Goal: Information Seeking & Learning: Learn about a topic

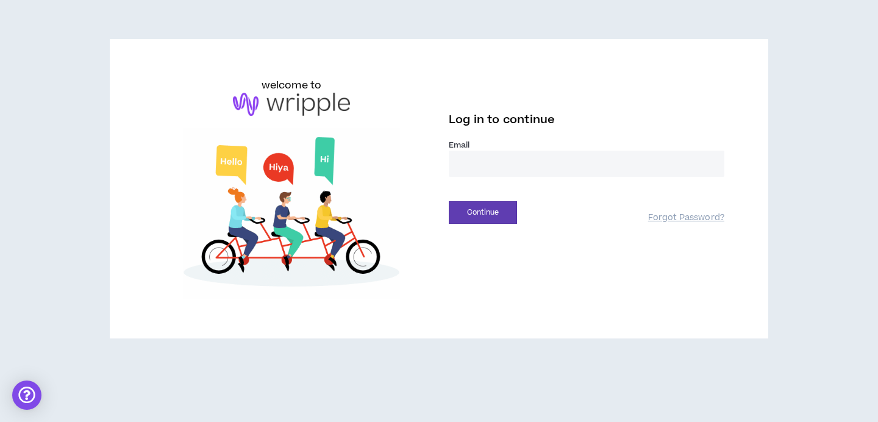
click at [498, 171] on input "email" at bounding box center [587, 164] width 276 height 26
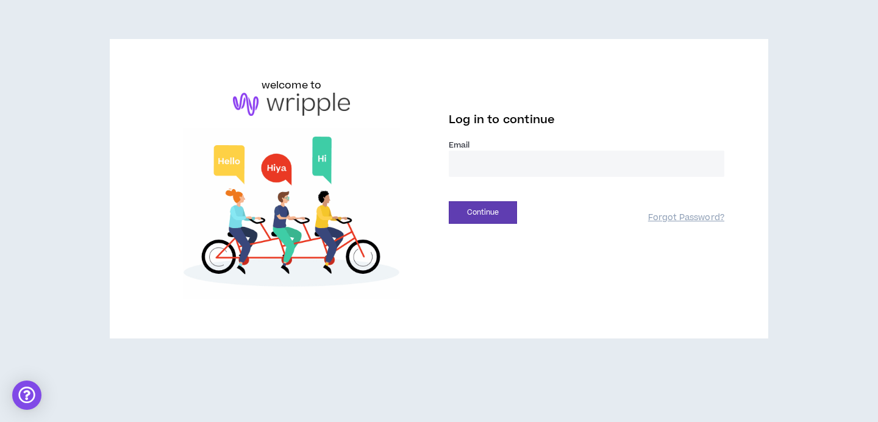
type input "**********"
click at [485, 211] on button "Continue" at bounding box center [483, 212] width 68 height 23
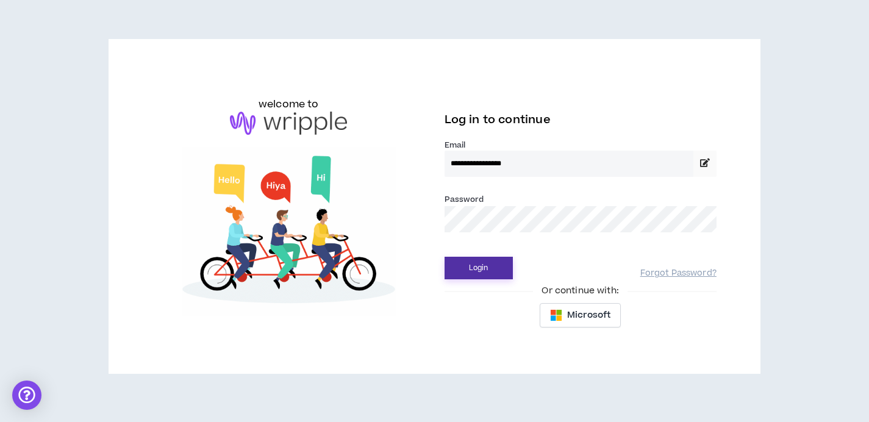
click at [465, 265] on button "Login" at bounding box center [478, 268] width 68 height 23
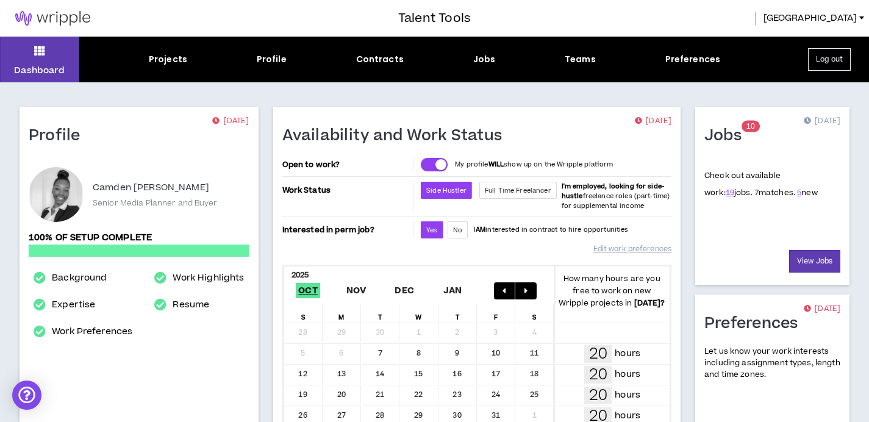
click at [754, 191] on link "7" at bounding box center [756, 192] width 4 height 11
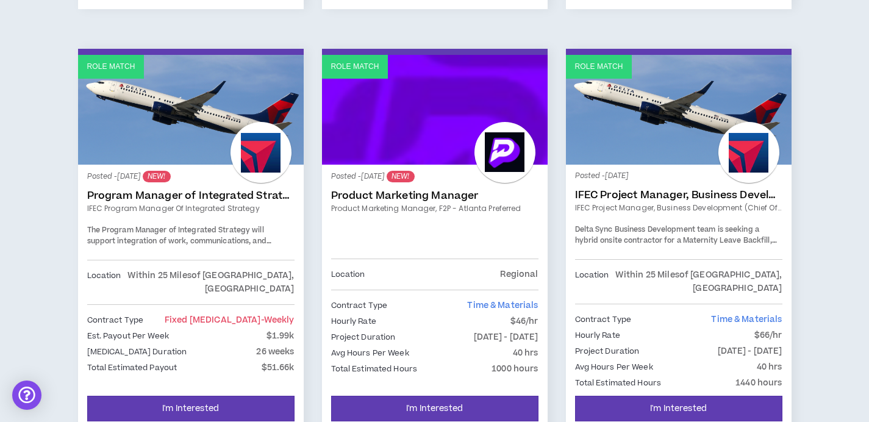
scroll to position [634, 0]
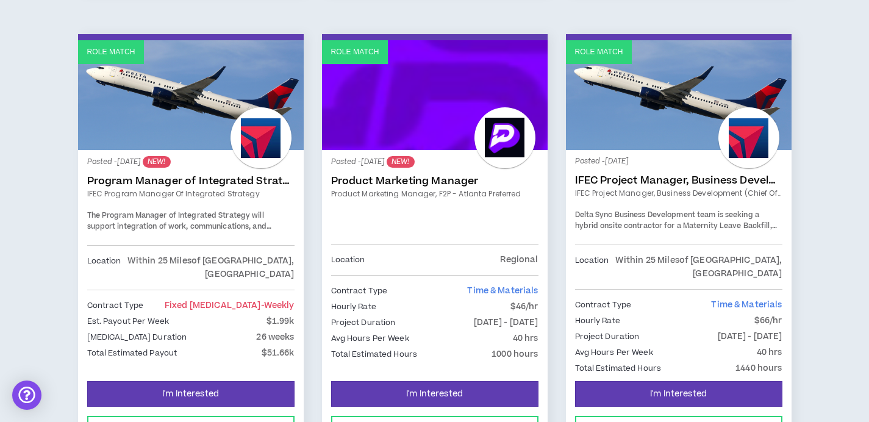
click at [199, 188] on link "IFEC Program Manager of Integrated Strategy" at bounding box center [190, 193] width 207 height 11
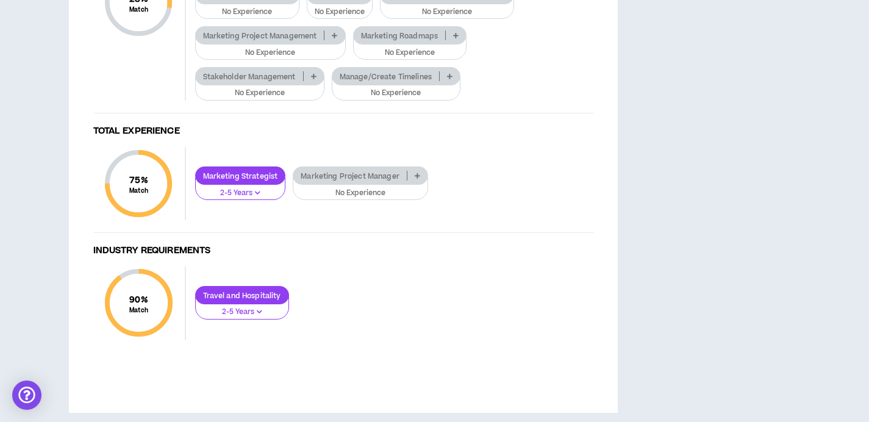
scroll to position [905, 0]
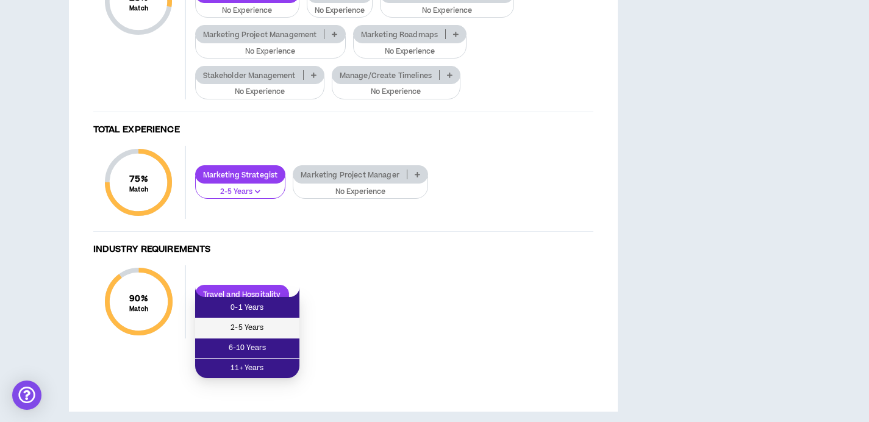
click at [264, 326] on span "2-5 Years" at bounding box center [247, 327] width 90 height 13
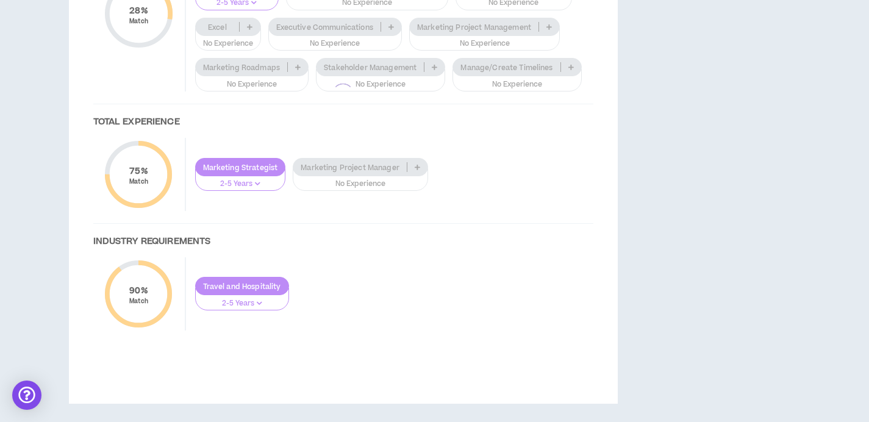
click at [228, 297] on div at bounding box center [343, 94] width 524 height 521
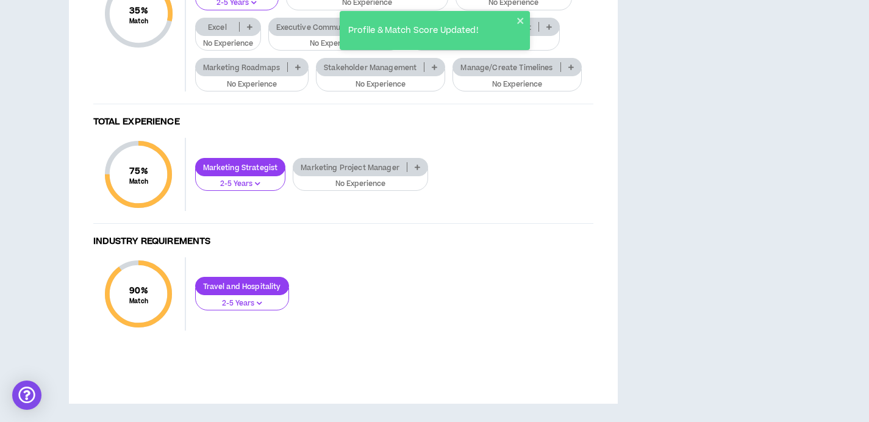
click at [229, 32] on p "Excel" at bounding box center [218, 27] width 44 height 9
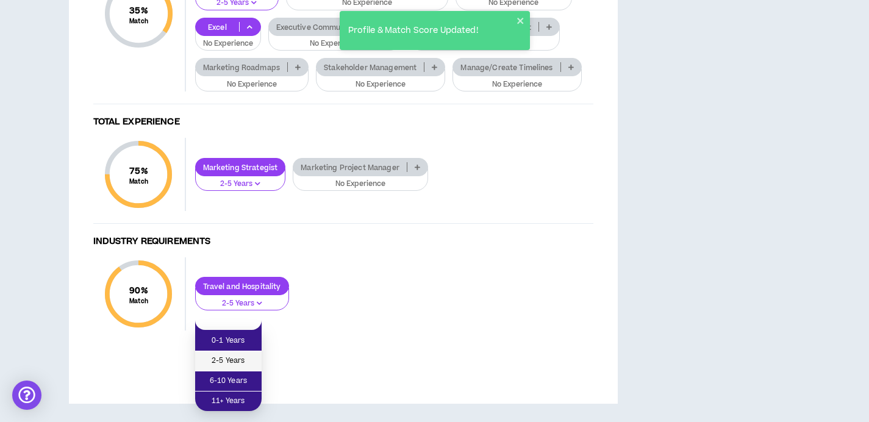
click at [233, 354] on span "2-5 Years" at bounding box center [228, 360] width 52 height 13
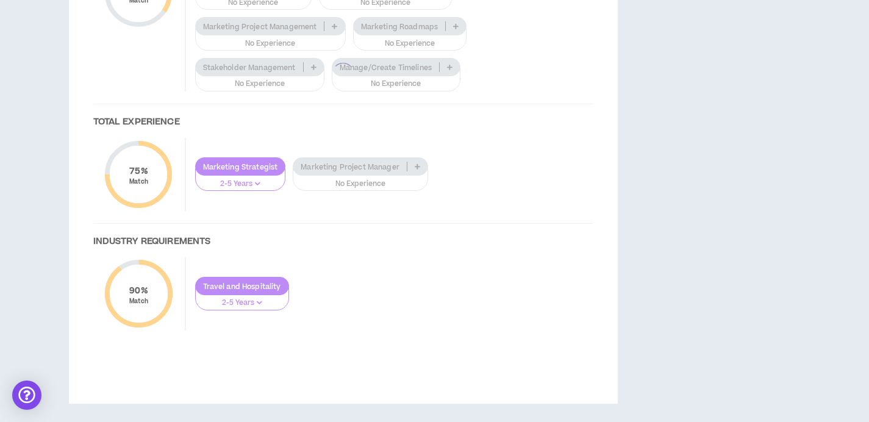
scroll to position [937, 0]
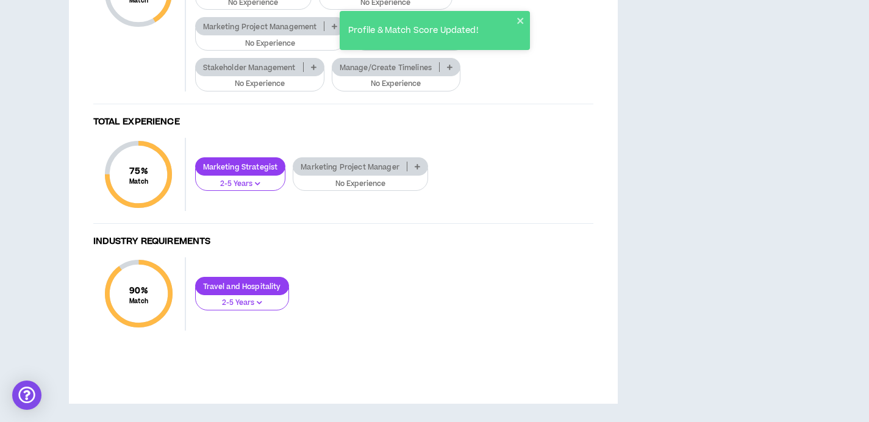
click at [419, 72] on p "Manage/Create Timelines" at bounding box center [385, 67] width 107 height 9
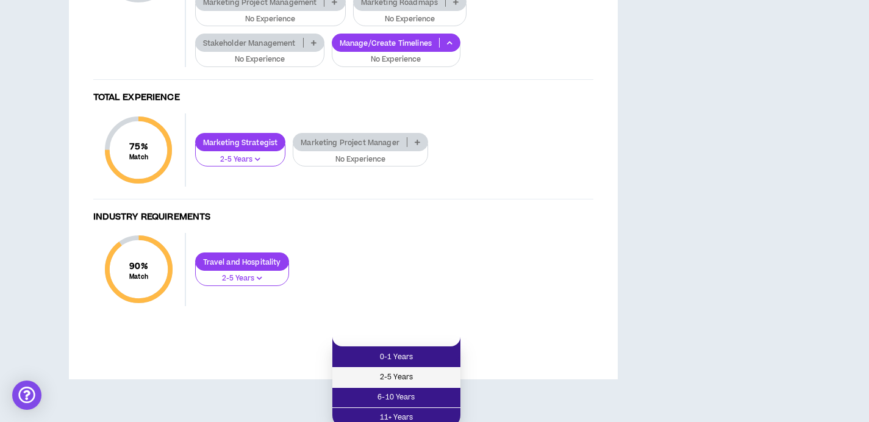
click at [404, 379] on span "2-5 Years" at bounding box center [396, 377] width 113 height 13
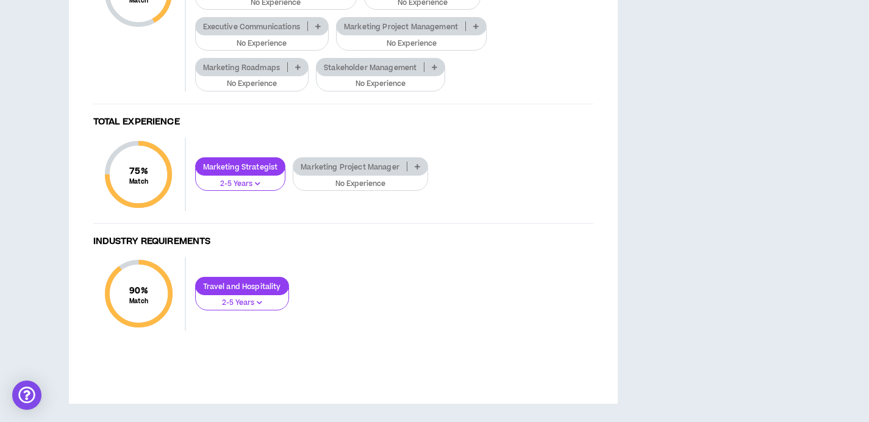
click at [382, 72] on p "Stakeholder Management" at bounding box center [369, 67] width 107 height 9
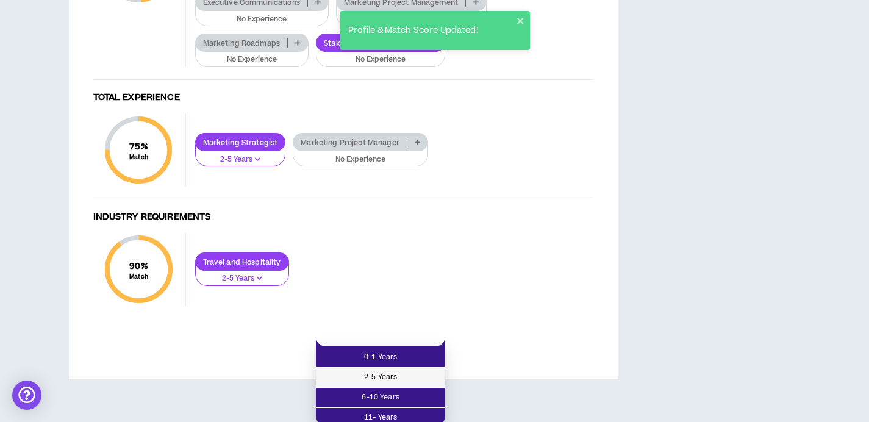
click at [377, 372] on span "2-5 Years" at bounding box center [380, 377] width 115 height 13
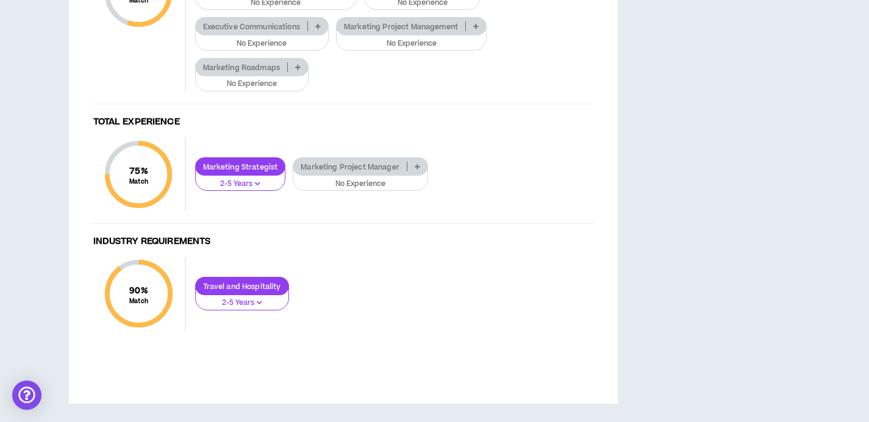
scroll to position [989, 0]
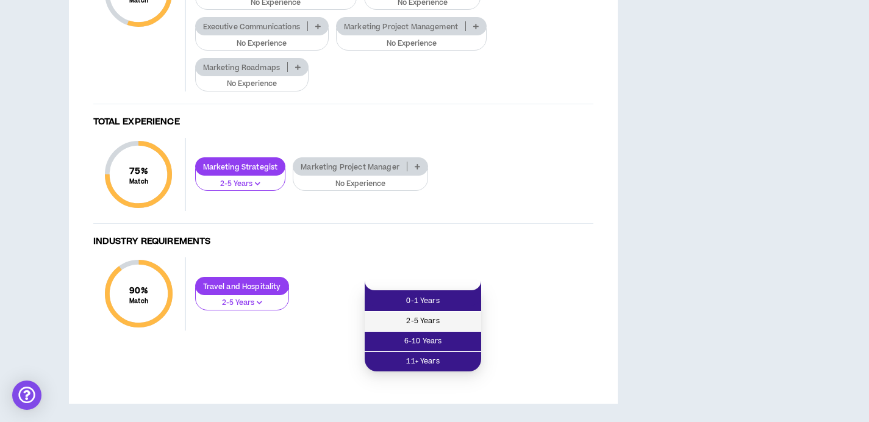
click at [423, 315] on span "2-5 Years" at bounding box center [423, 321] width 102 height 13
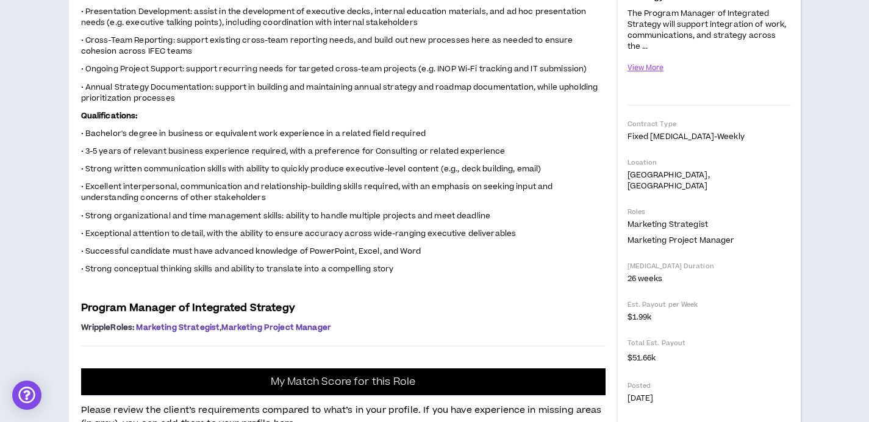
scroll to position [0, 0]
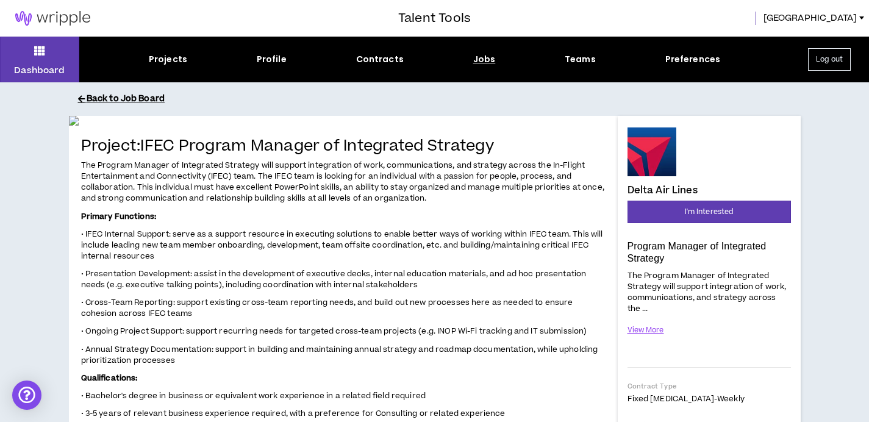
click at [128, 97] on button "Back to Job Board" at bounding box center [444, 98] width 732 height 21
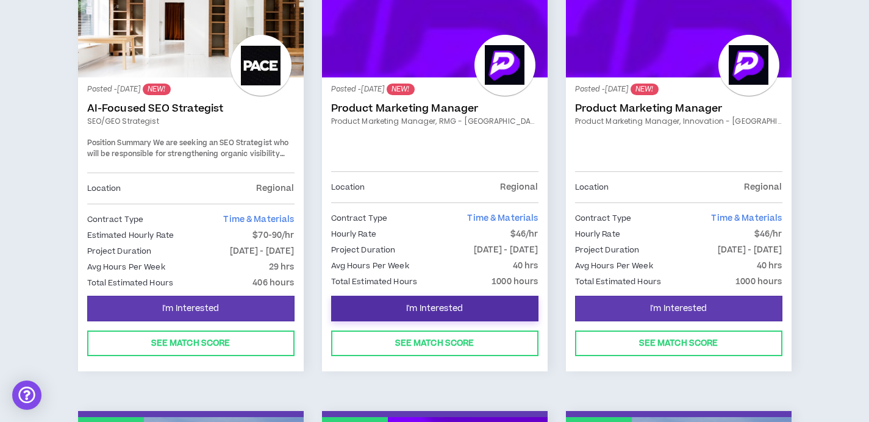
scroll to position [261, 0]
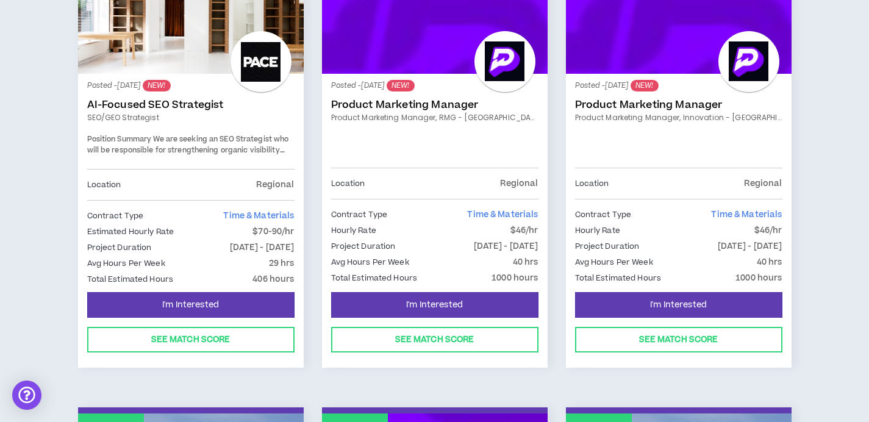
click at [437, 105] on link "Product Marketing Manager" at bounding box center [434, 105] width 207 height 12
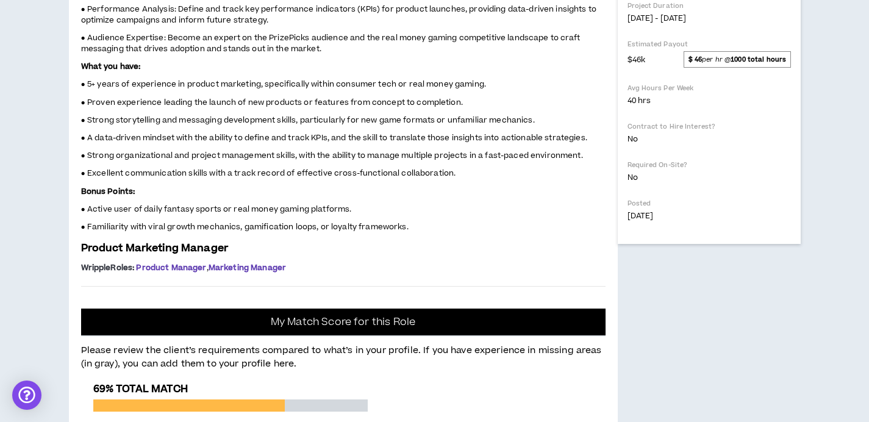
scroll to position [447, 0]
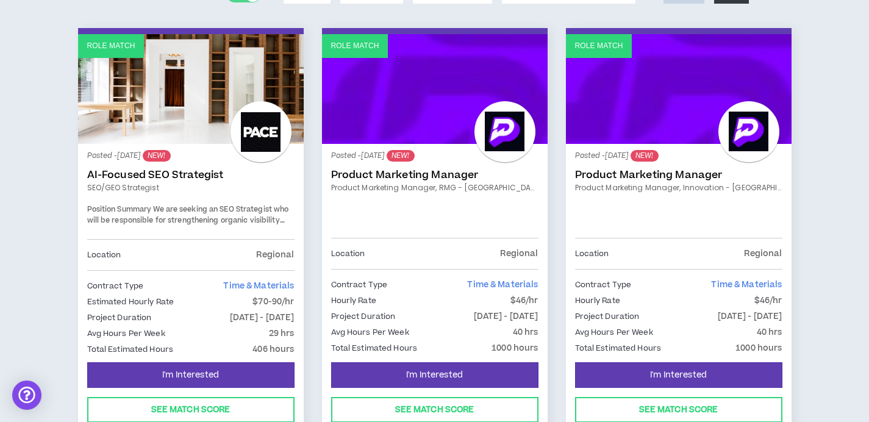
scroll to position [197, 0]
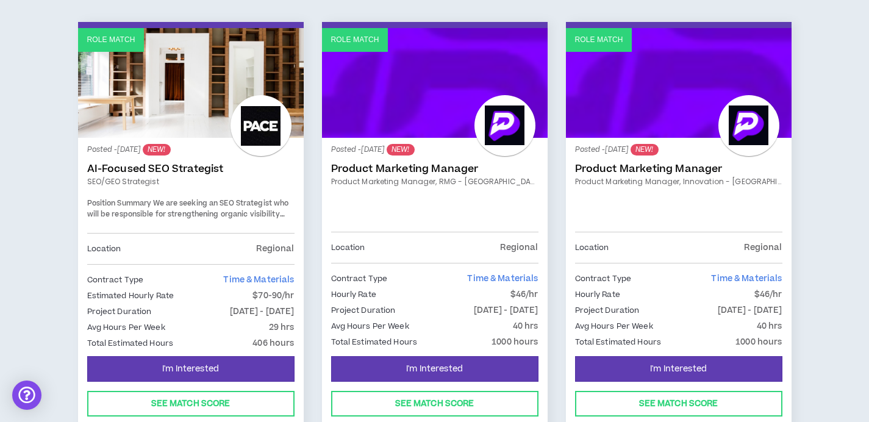
click at [657, 168] on link "Product Marketing Manager" at bounding box center [678, 169] width 207 height 12
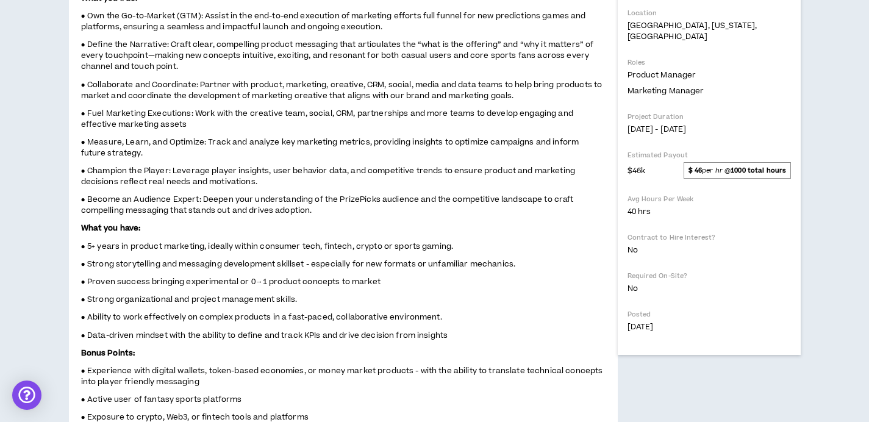
scroll to position [335, 0]
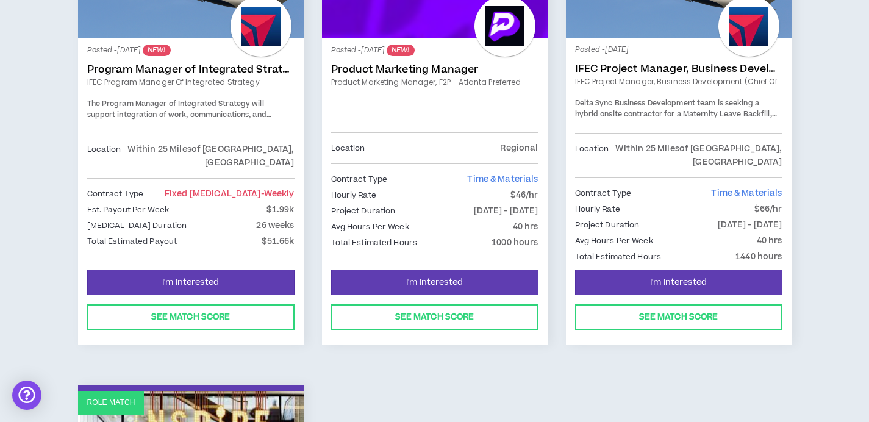
scroll to position [748, 0]
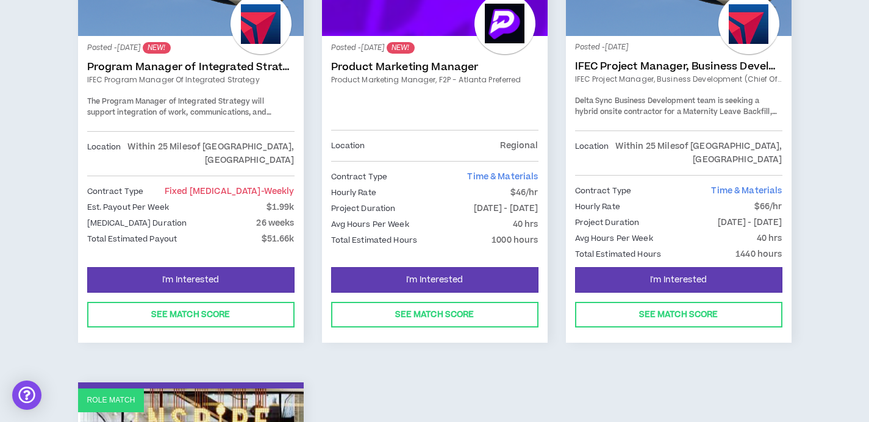
click at [414, 63] on link "Product Marketing Manager" at bounding box center [434, 67] width 207 height 12
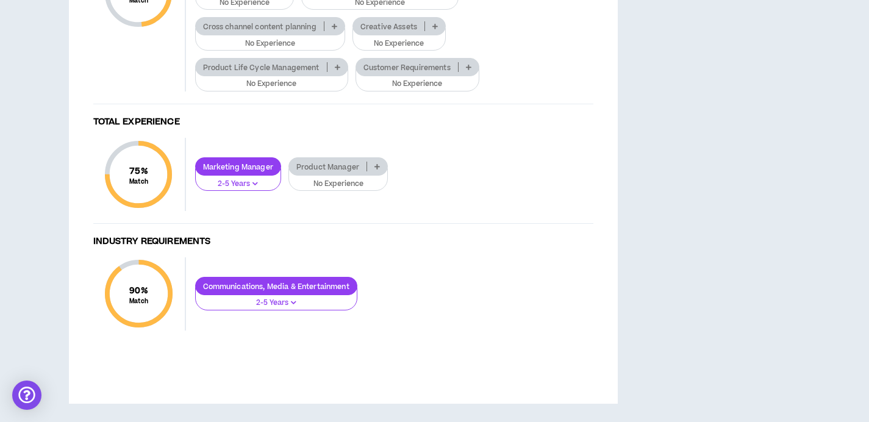
scroll to position [1122, 0]
click at [405, 49] on p "No Experience" at bounding box center [398, 43] width 77 height 11
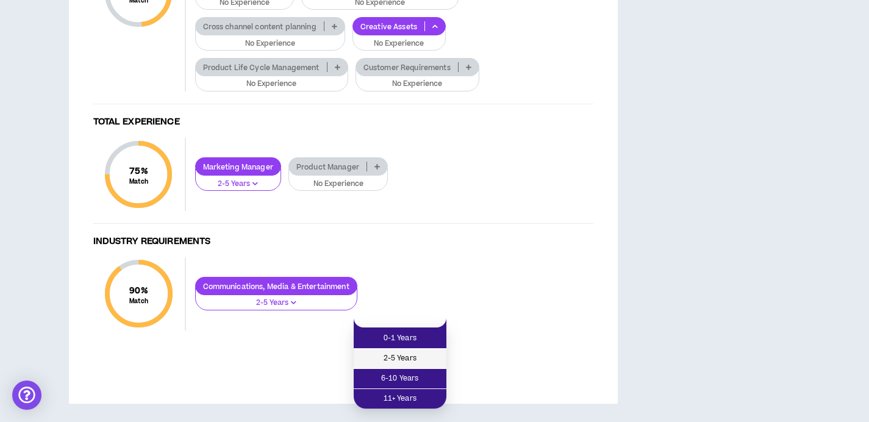
click at [400, 352] on span "2-5 Years" at bounding box center [400, 358] width 78 height 13
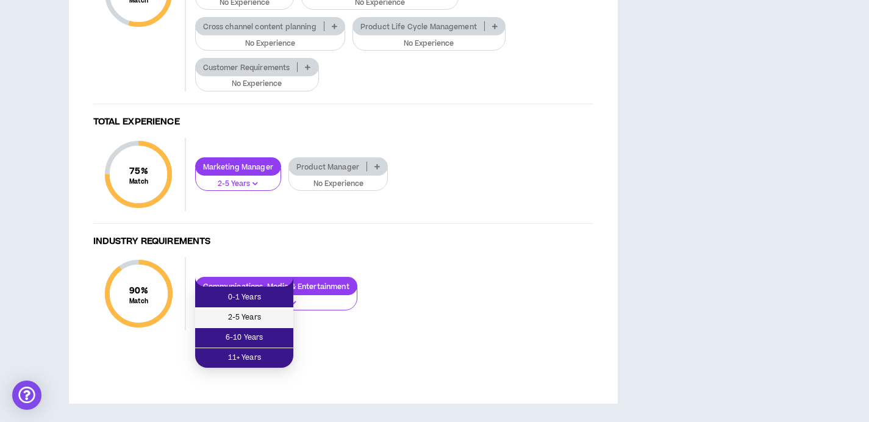
click at [255, 311] on span "2-5 Years" at bounding box center [244, 317] width 84 height 13
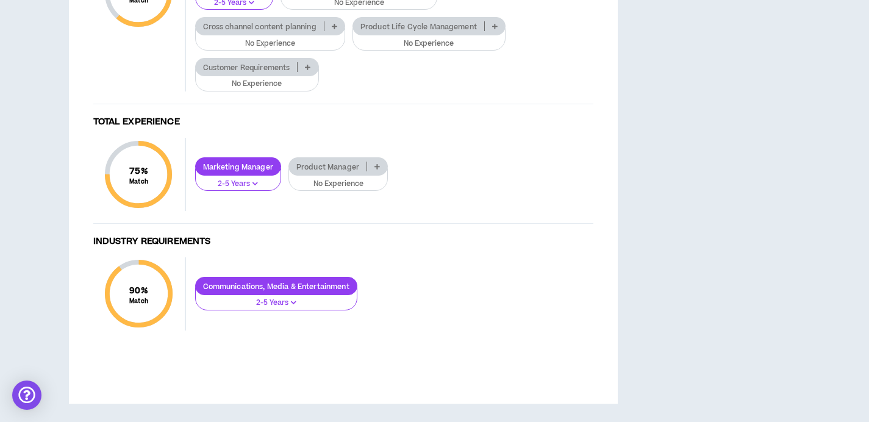
scroll to position [1070, 0]
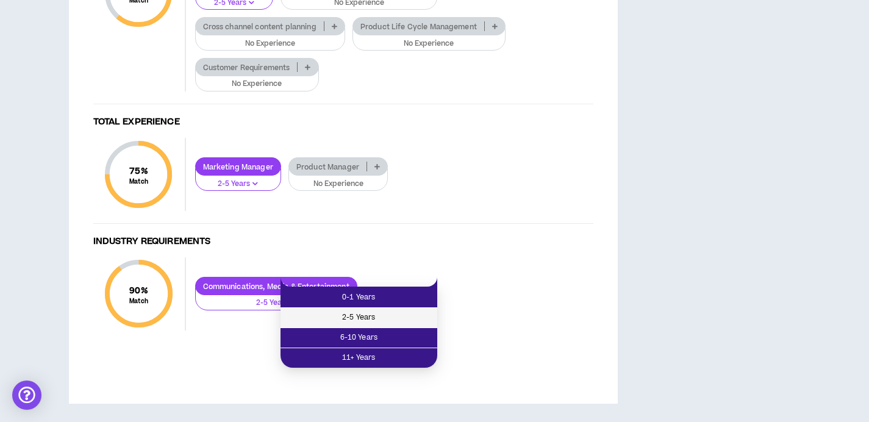
click at [363, 311] on span "2-5 Years" at bounding box center [359, 317] width 142 height 13
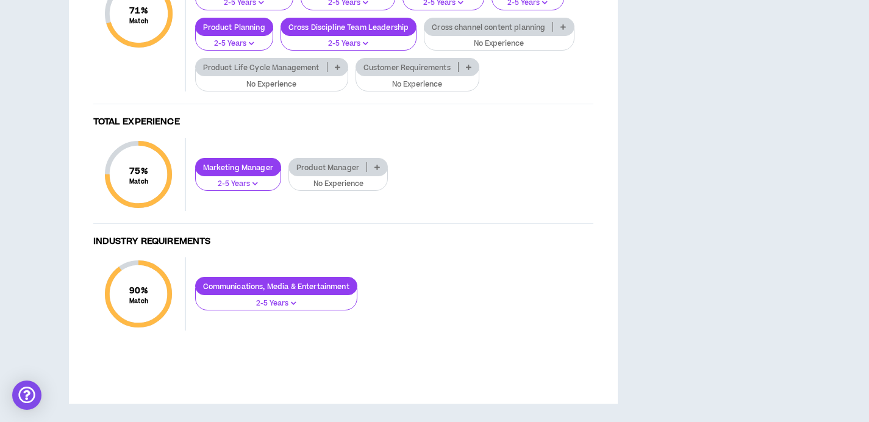
scroll to position [1017, 0]
click at [480, 49] on p "No Experience" at bounding box center [499, 43] width 134 height 11
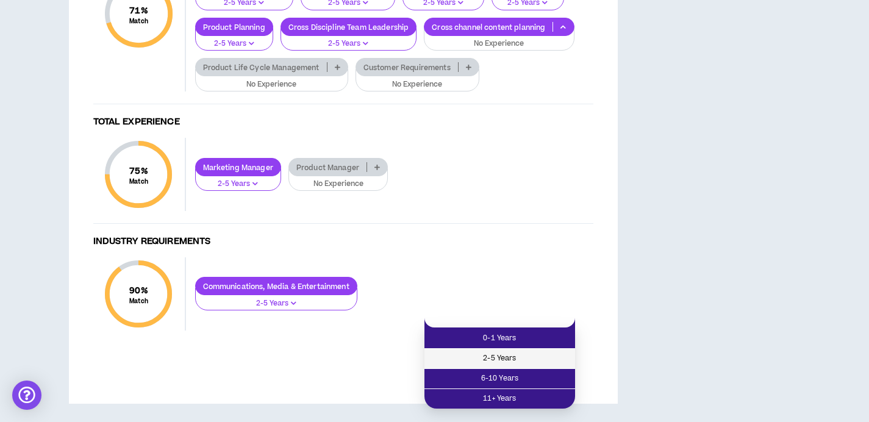
click at [478, 352] on span "2-5 Years" at bounding box center [500, 358] width 136 height 13
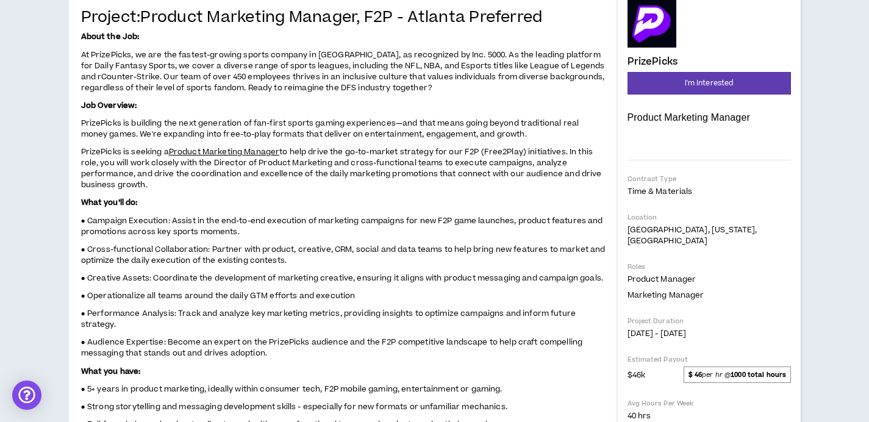
scroll to position [0, 0]
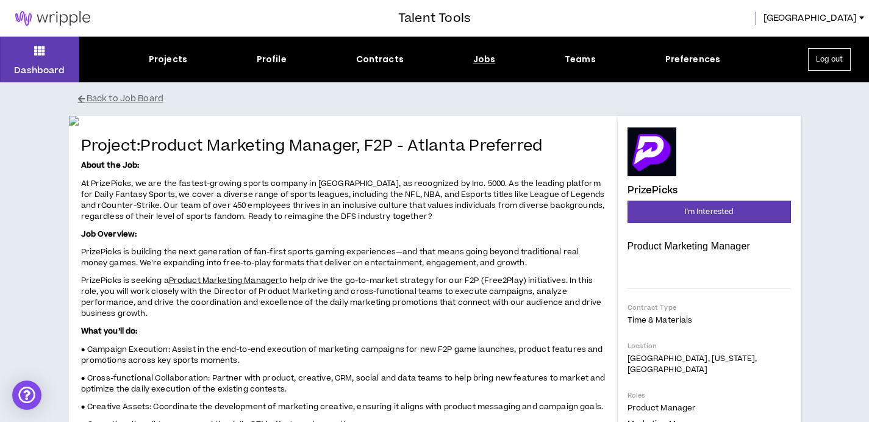
click at [831, 55] on button "Log out" at bounding box center [829, 59] width 43 height 23
